Goal: Task Accomplishment & Management: Manage account settings

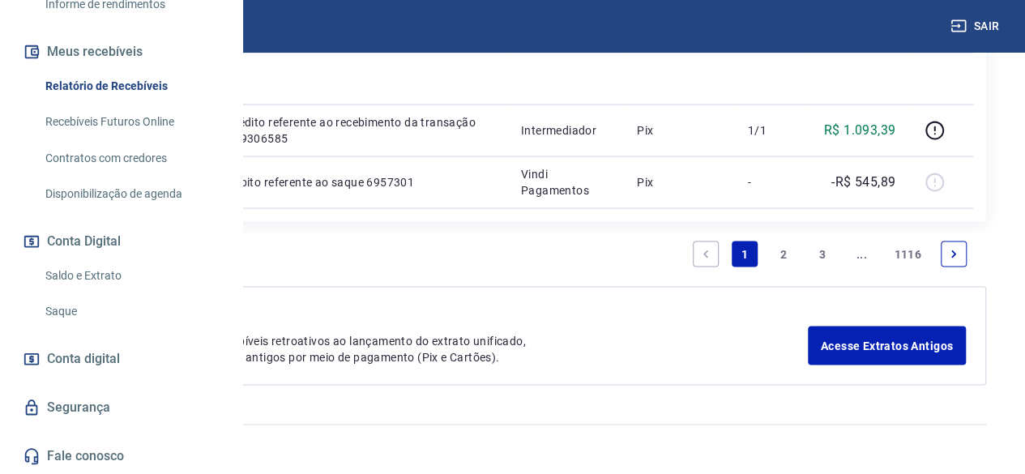
scroll to position [371, 0]
click at [103, 273] on link "Saldo e Extrato" at bounding box center [131, 275] width 184 height 33
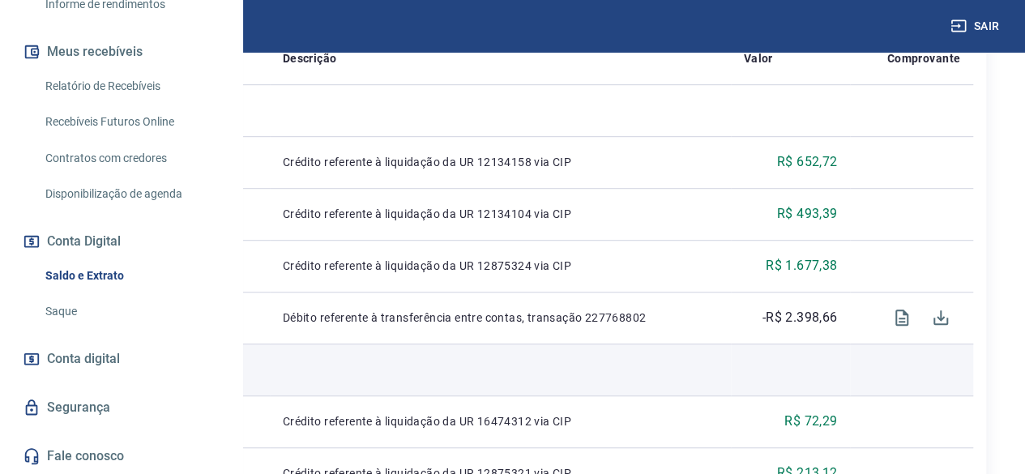
scroll to position [339, 0]
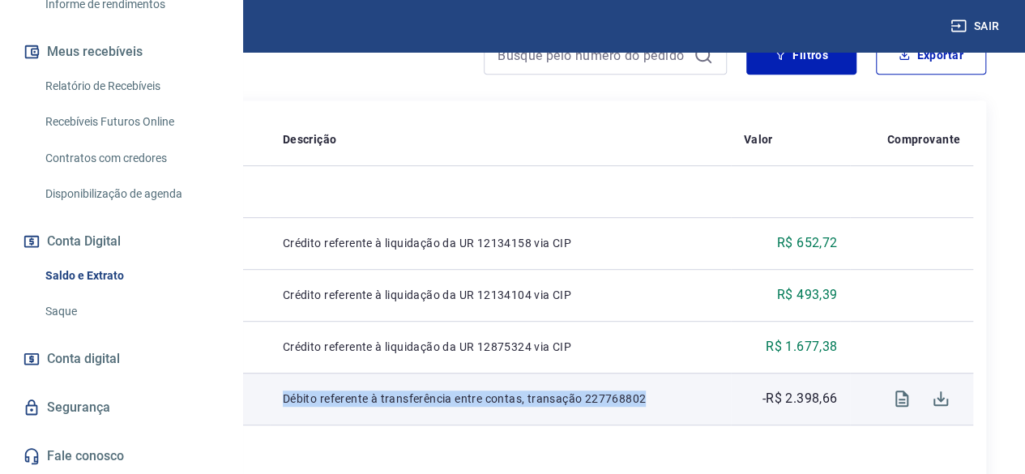
drag, startPoint x: 473, startPoint y: 393, endPoint x: 640, endPoint y: 409, distance: 167.7
click at [640, 409] on td "Débito referente à transferência entre contas, transação 227768802" at bounding box center [500, 399] width 461 height 52
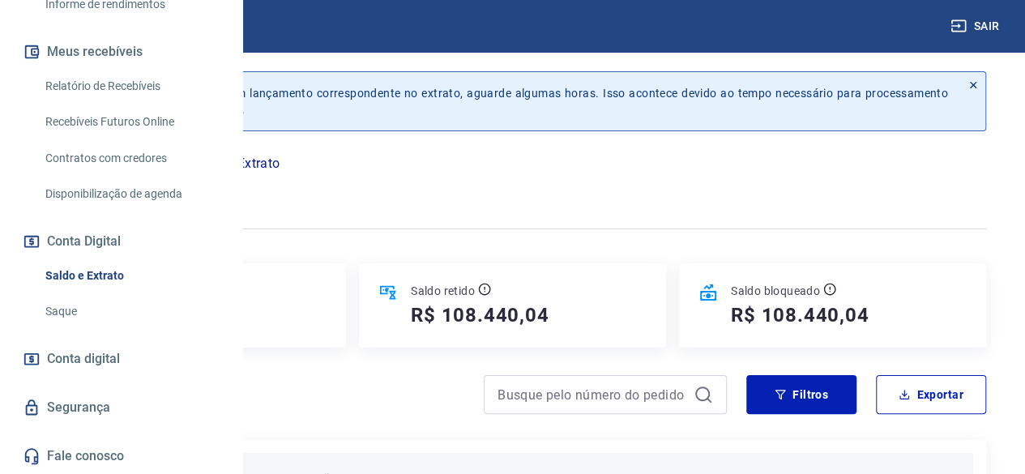
scroll to position [162, 0]
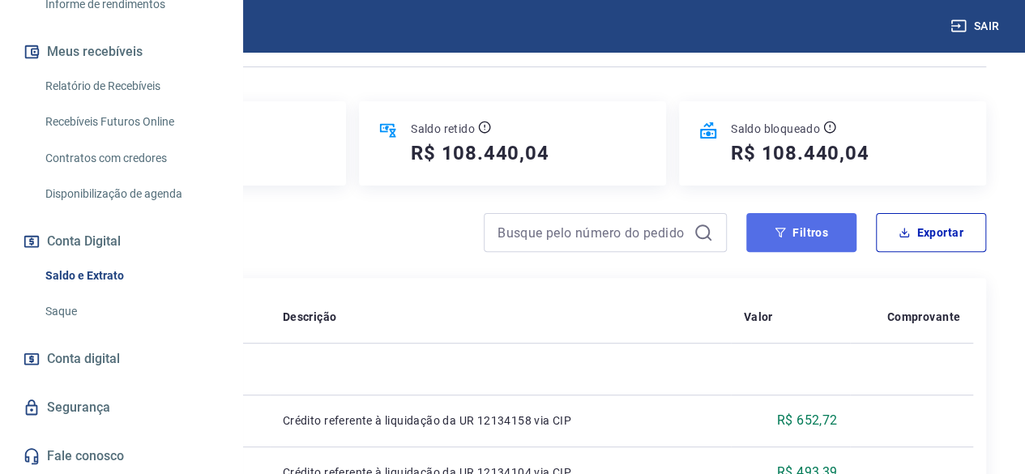
click at [789, 233] on button "Filtros" at bounding box center [801, 232] width 110 height 39
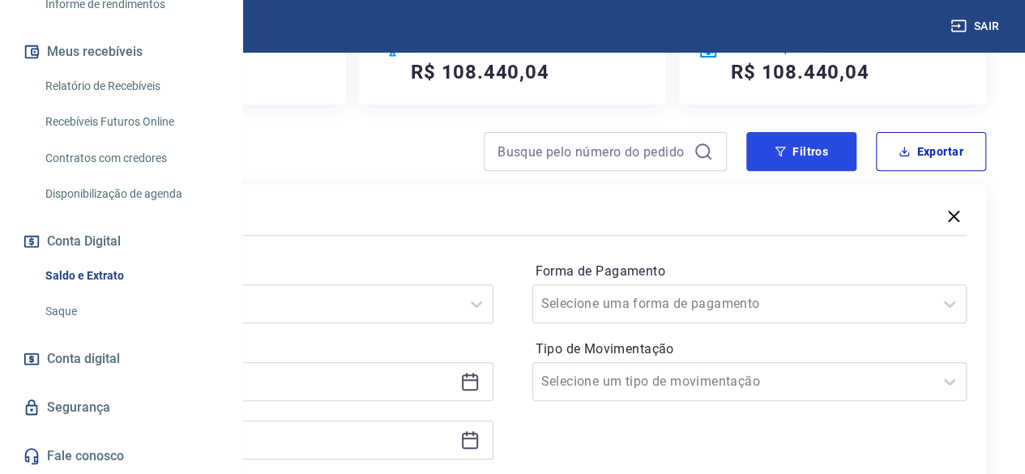
scroll to position [324, 0]
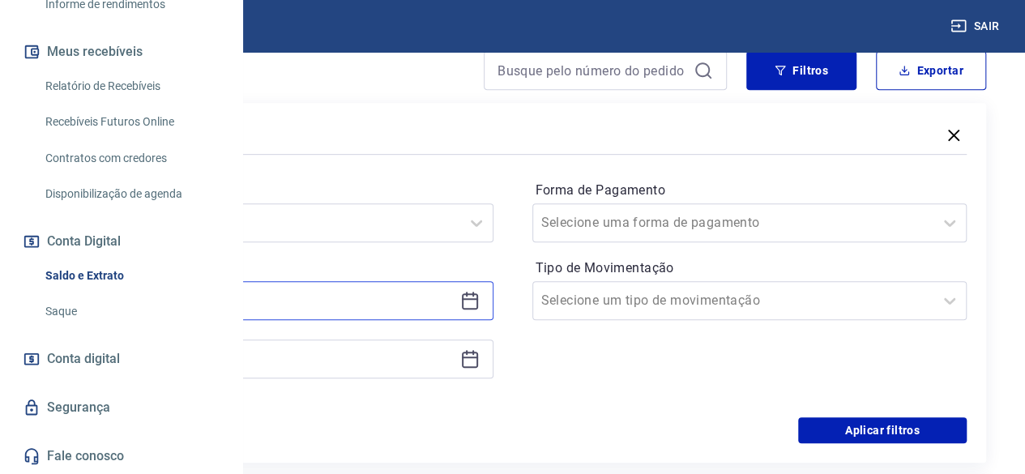
click at [444, 295] on input at bounding box center [263, 300] width 382 height 24
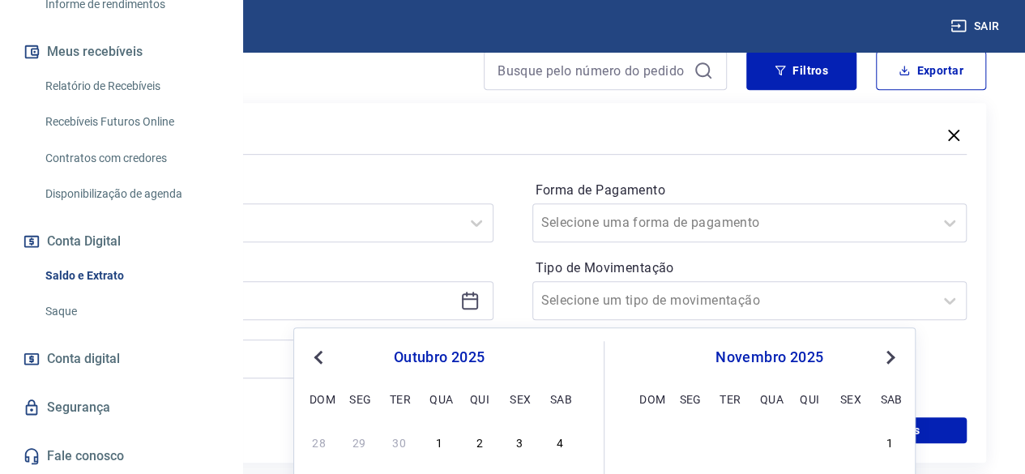
click at [324, 361] on button "Previous Month" at bounding box center [318, 357] width 19 height 19
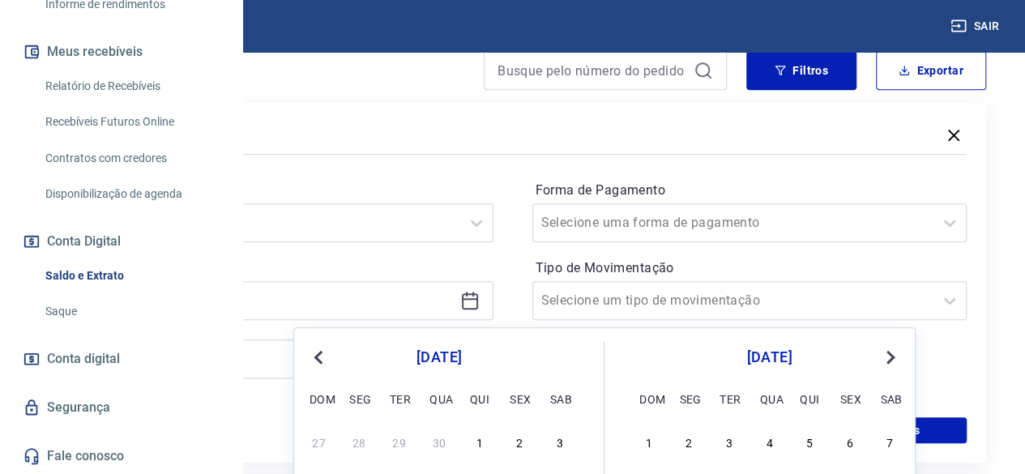
click at [324, 361] on button "Previous Month" at bounding box center [318, 357] width 19 height 19
click at [433, 437] on div "1" at bounding box center [438, 441] width 19 height 19
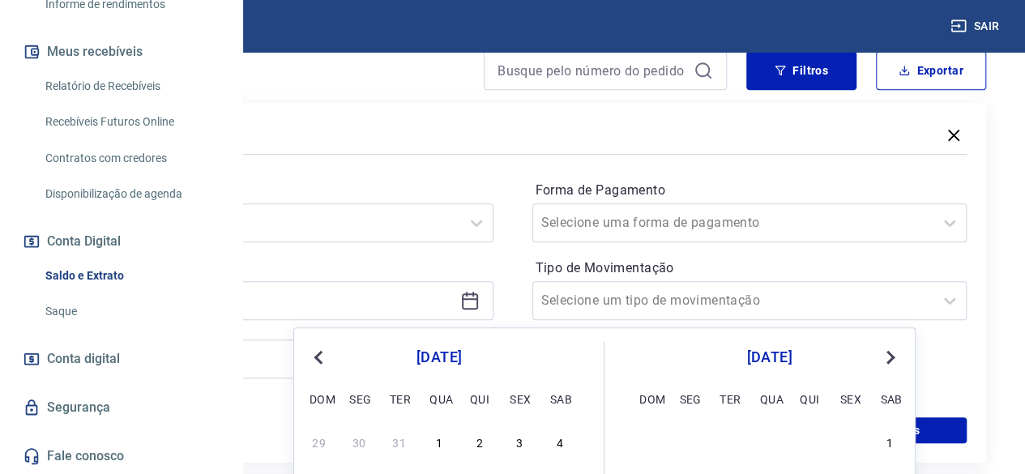
type input "[DATE]"
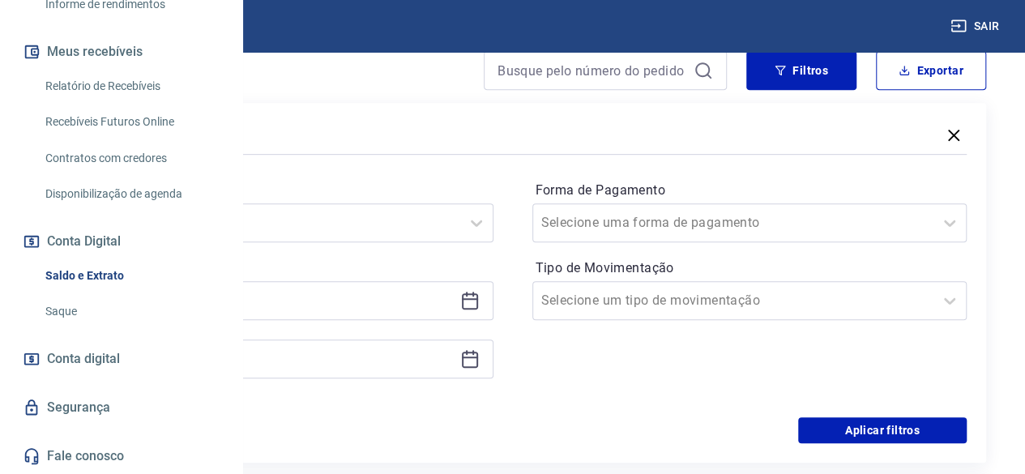
click at [480, 364] on icon at bounding box center [469, 358] width 19 height 19
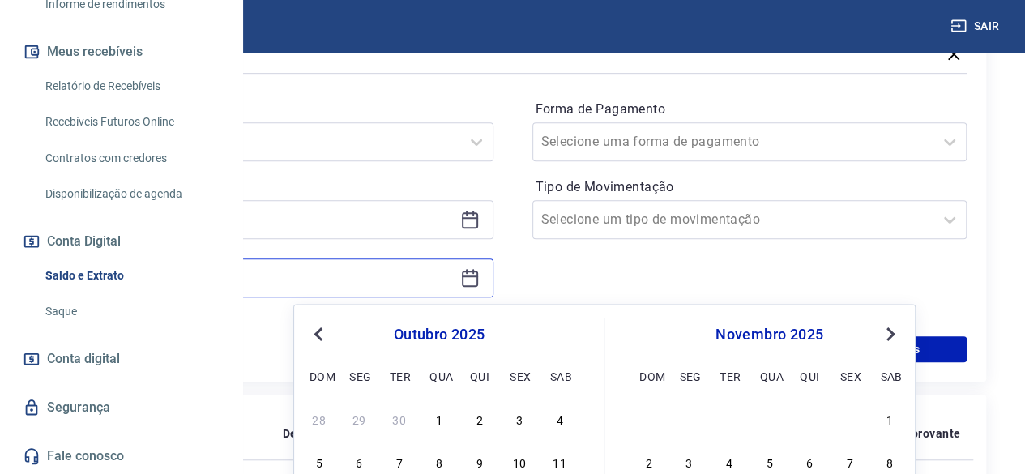
scroll to position [486, 0]
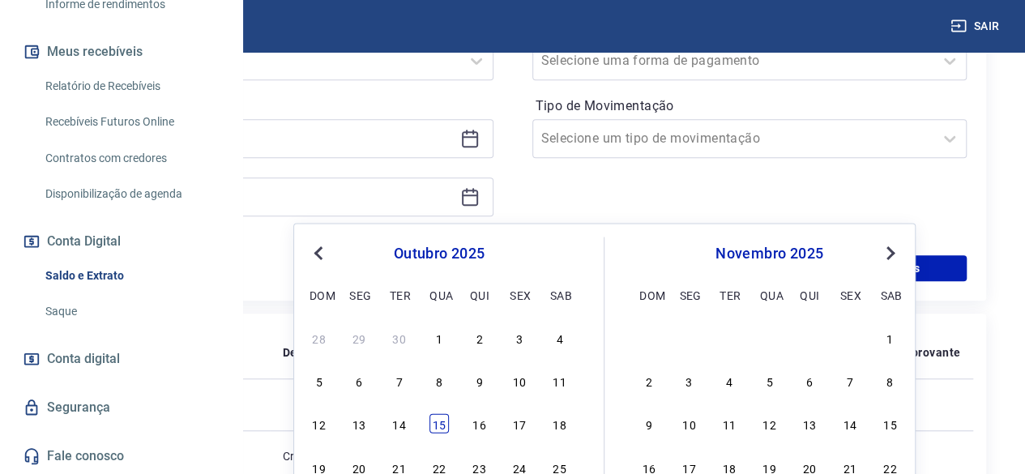
click at [437, 421] on div "15" at bounding box center [438, 423] width 19 height 19
type input "[DATE]"
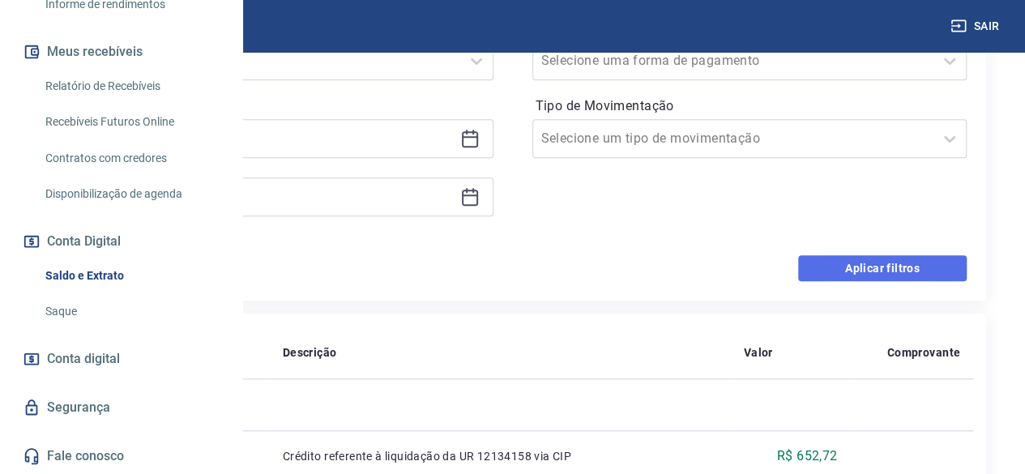
click at [872, 265] on button "Aplicar filtros" at bounding box center [882, 268] width 169 height 26
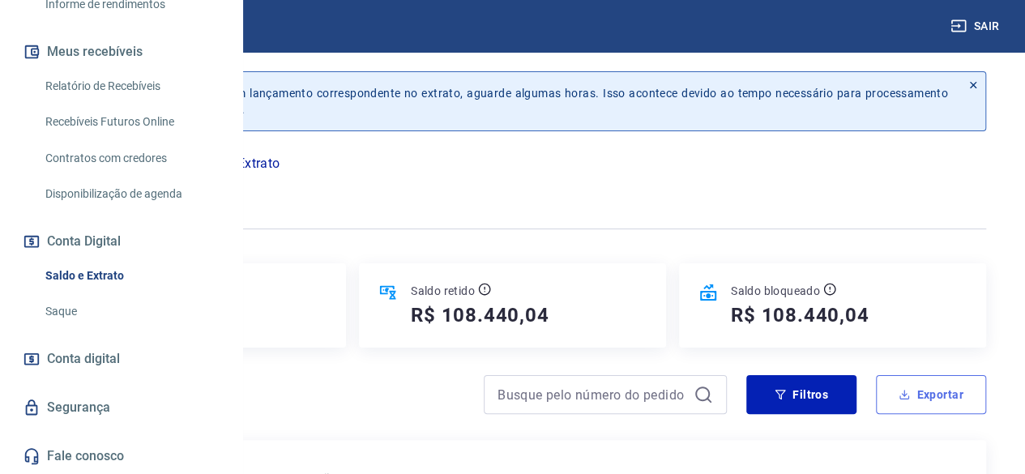
click at [907, 385] on button "Exportar" at bounding box center [931, 394] width 110 height 39
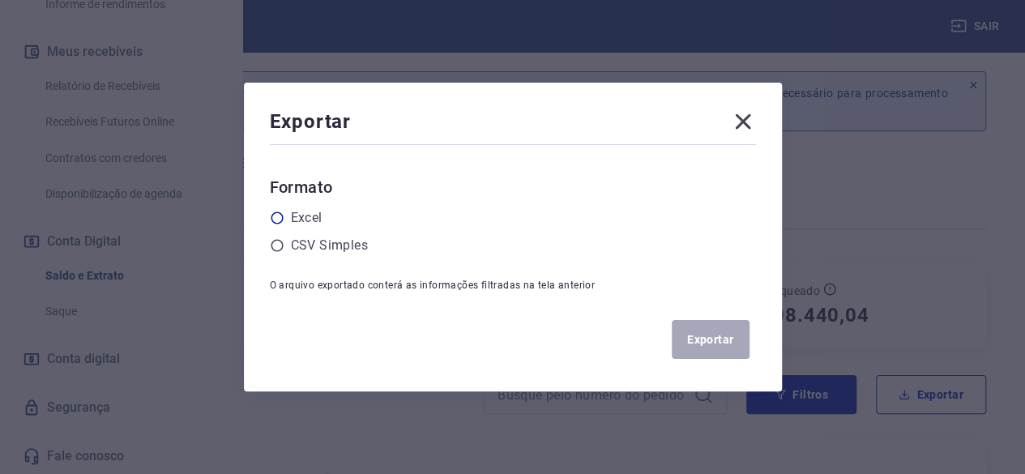
click at [317, 214] on label "Excel" at bounding box center [307, 217] width 32 height 19
click at [0, 0] on input "radio" at bounding box center [0, 0] width 0 height 0
click at [723, 343] on button "Exportar" at bounding box center [711, 339] width 78 height 39
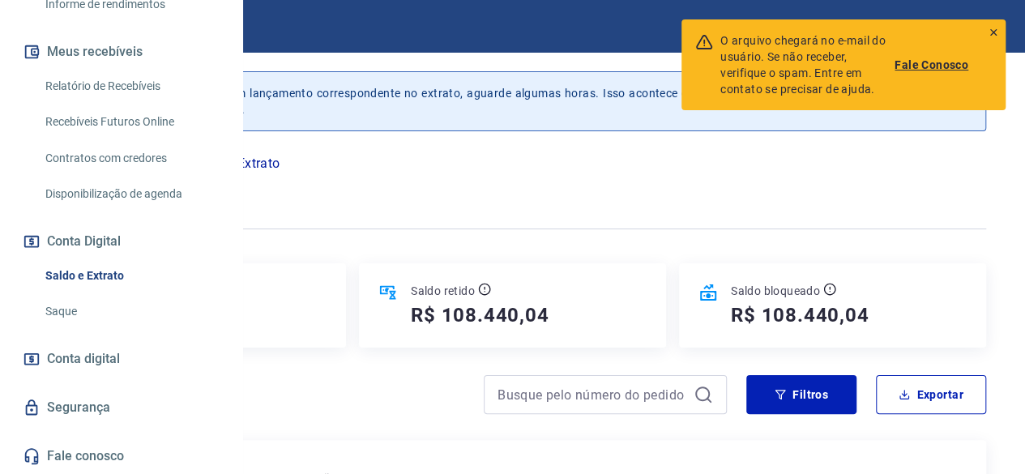
click at [999, 26] on div "O arquivo chegará no e-mail do usuário. Se não receber, verifique o spam. Entre…" at bounding box center [843, 64] width 324 height 91
click at [993, 30] on icon at bounding box center [993, 32] width 11 height 11
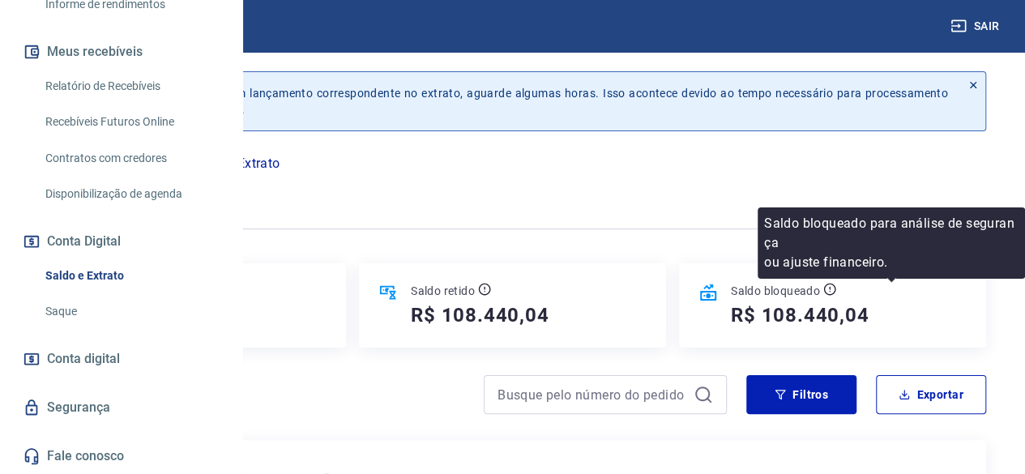
click at [836, 289] on icon at bounding box center [829, 289] width 13 height 13
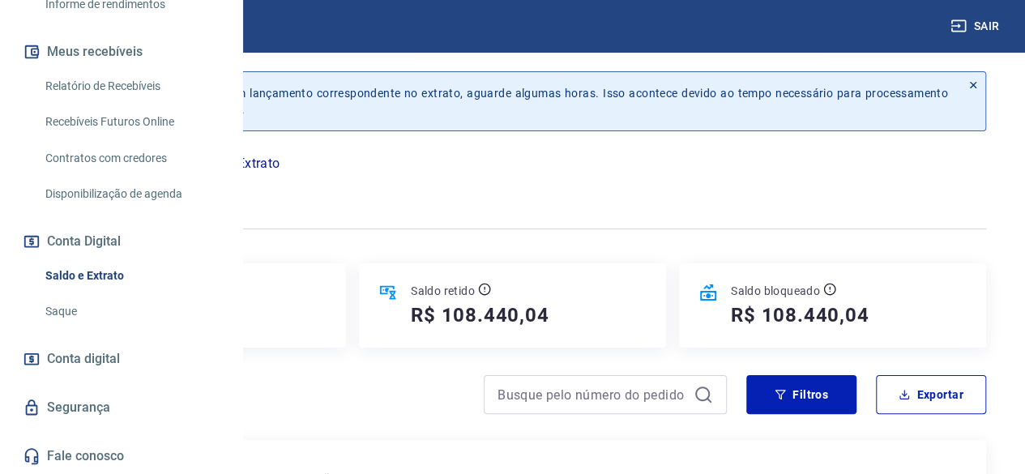
click at [637, 210] on div at bounding box center [512, 229] width 947 height 40
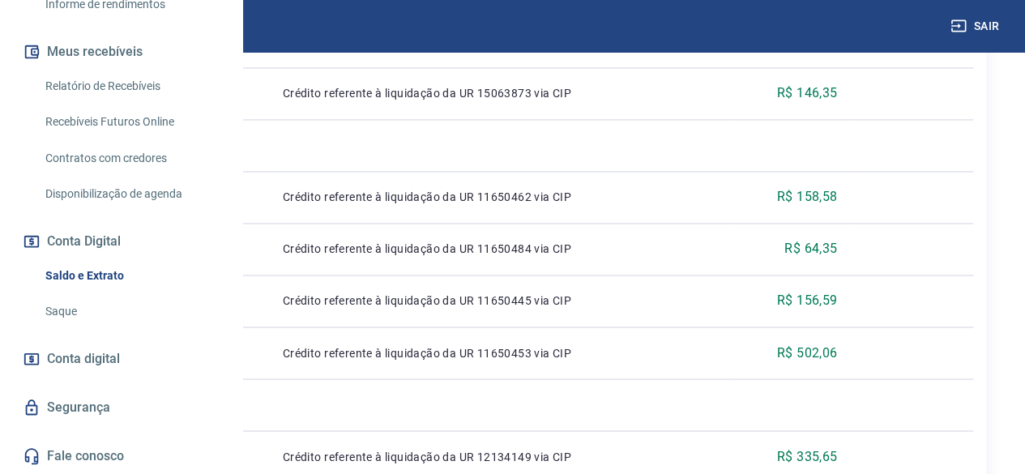
scroll to position [1458, 0]
